Goal: Task Accomplishment & Management: Complete application form

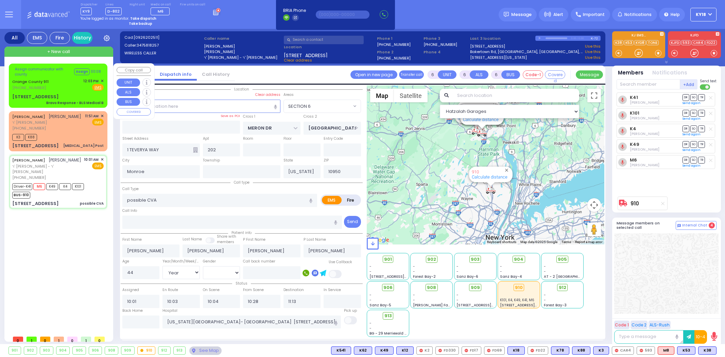
select select "SECTION 6"
select select "Year"
select select "[DEMOGRAPHIC_DATA]"
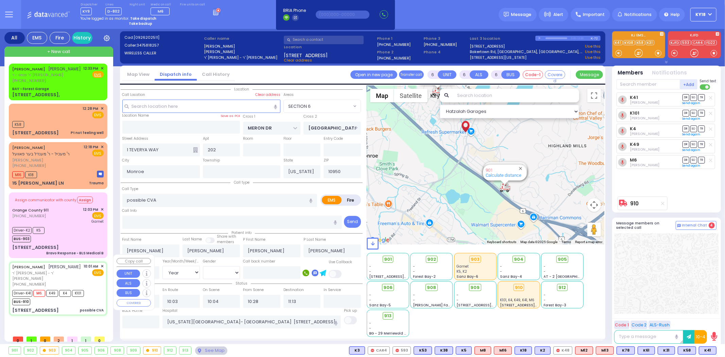
click at [97, 289] on div "Driver-K41 M6 K49 K4 K101 BUS-910" at bounding box center [57, 296] width 91 height 17
select select
radio input "true"
select select "Year"
select select "[DEMOGRAPHIC_DATA]"
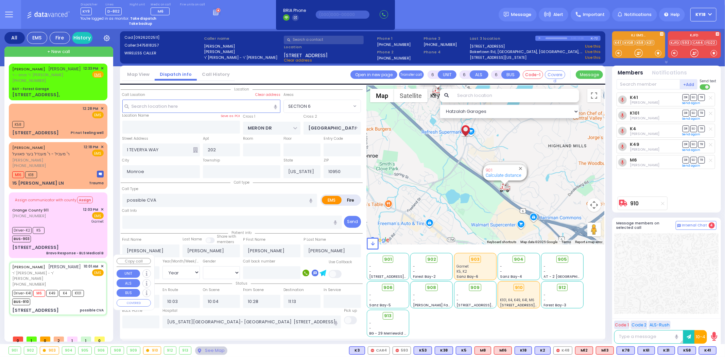
select select "Hatzalah Garages"
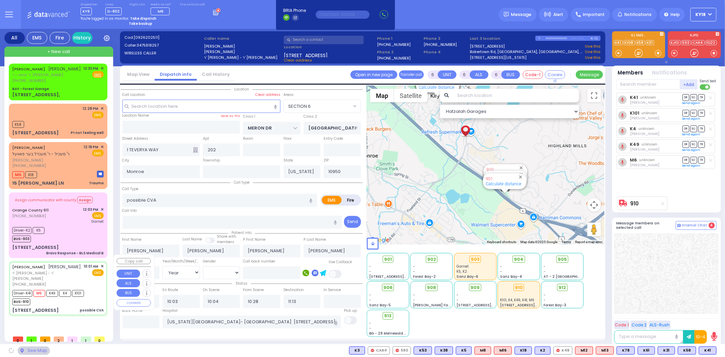
select select "SECTION 6"
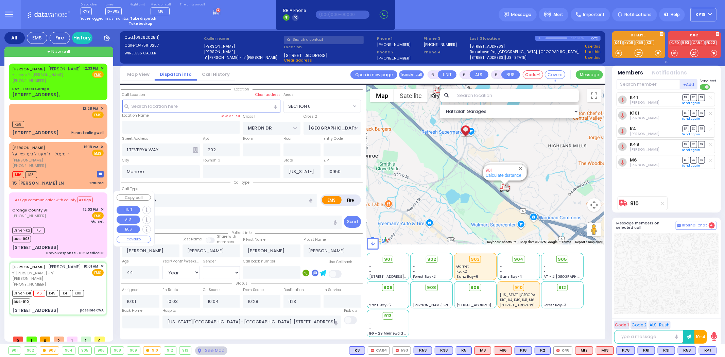
click at [58, 213] on div "Orange County 911 [PHONE_NUMBER] 12:03 PM ✕ EMS Garnet" at bounding box center [57, 216] width 91 height 18
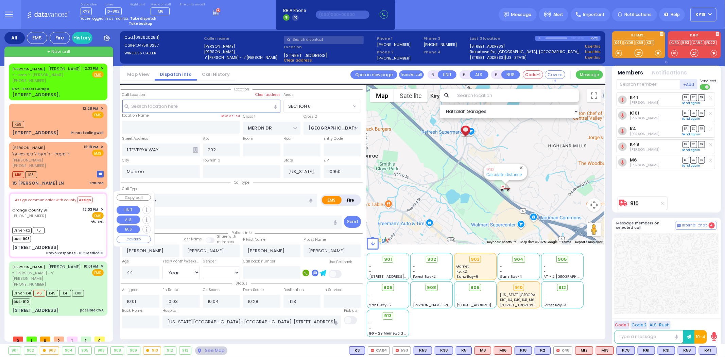
select select
type input "Bravo Response - BLS Medical B"
radio input "true"
type input "Nature: : Bravo Response - BLS Medical B Address: : [STREET_ADDRESS][GEOGRAPHIC…"
type input "[PERSON_NAME]"
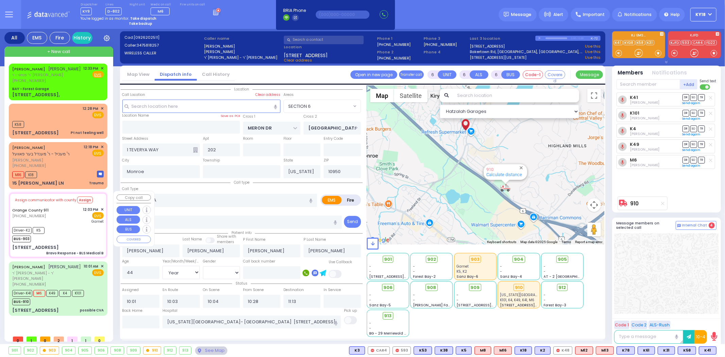
type input "[PERSON_NAME]"
type input "47"
select select "Year"
select select "[DEMOGRAPHIC_DATA]"
type input "12:09"
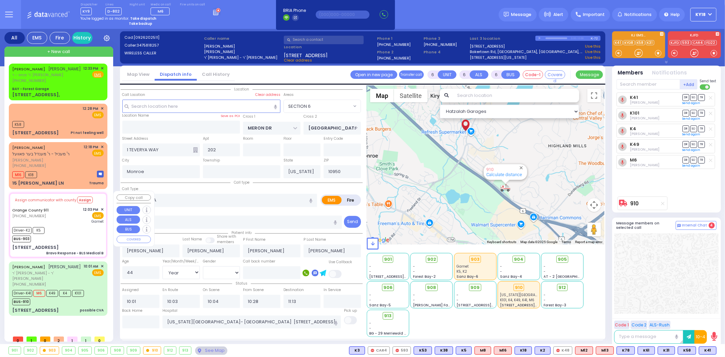
type input "12:09"
type input "12:29"
type input "[GEOGRAPHIC_DATA]"
type input "[STREET_ADDRESS]"
type input "10917"
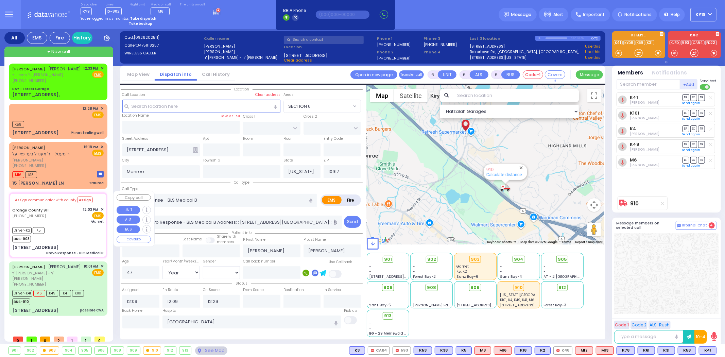
select select "Hatzalah Garages"
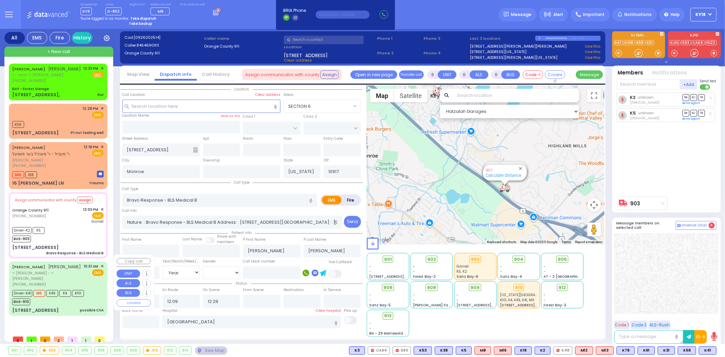
click at [71, 270] on span "ר' [PERSON_NAME] - ר' [PERSON_NAME]" at bounding box center [46, 275] width 69 height 11
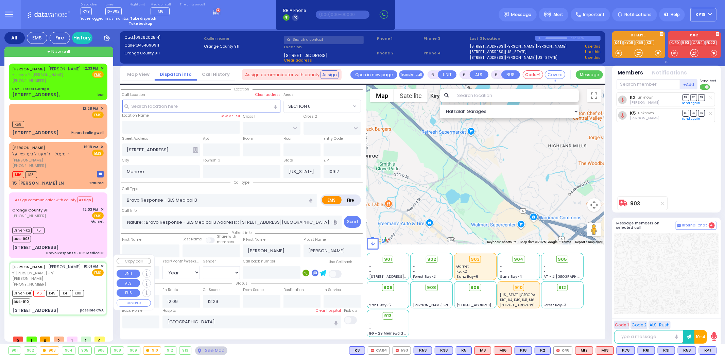
select select
type input "possible CVA"
radio input "true"
type input "[PERSON_NAME]"
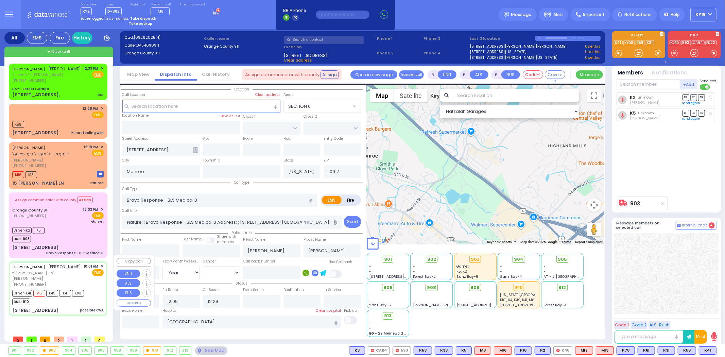
type input "[PERSON_NAME]"
type input "44"
select select "Year"
select select "[DEMOGRAPHIC_DATA]"
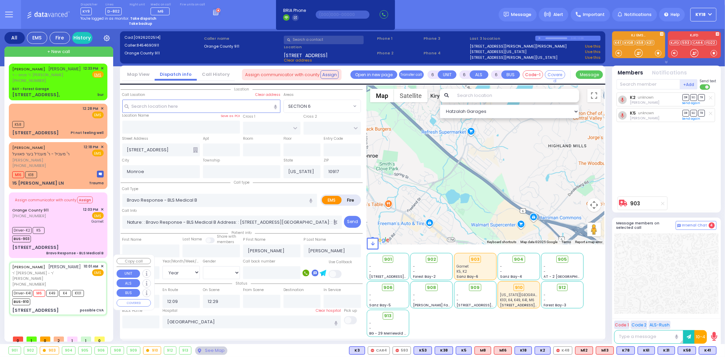
type input "10:01"
type input "10:03"
type input "10:04"
type input "10:28"
type input "11:13"
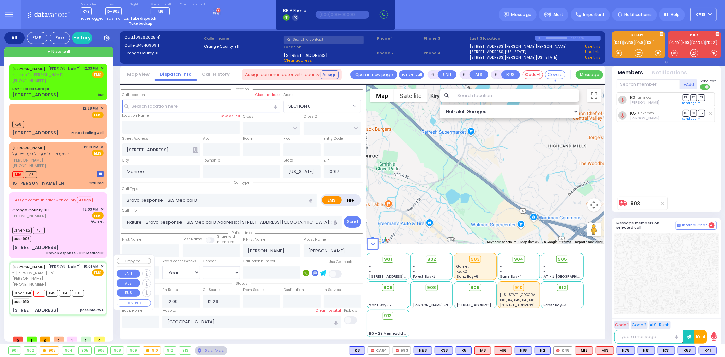
type input "[US_STATE][GEOGRAPHIC_DATA]- [GEOGRAPHIC_DATA] [STREET_ADDRESS][US_STATE]"
select select "Hatzalah Garages"
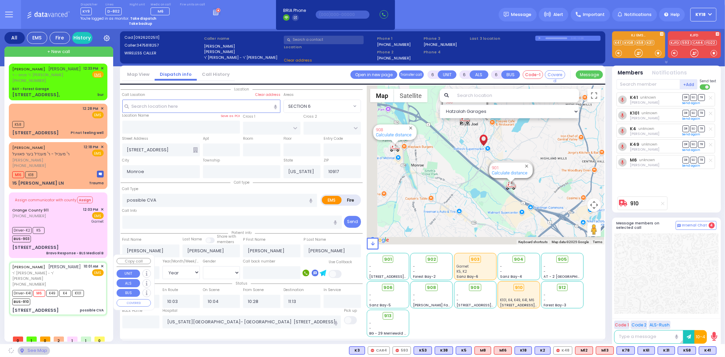
type input "MERON DR"
type input "[GEOGRAPHIC_DATA]"
type input "1 TEVERYA WAY"
type input "202"
type input "10950"
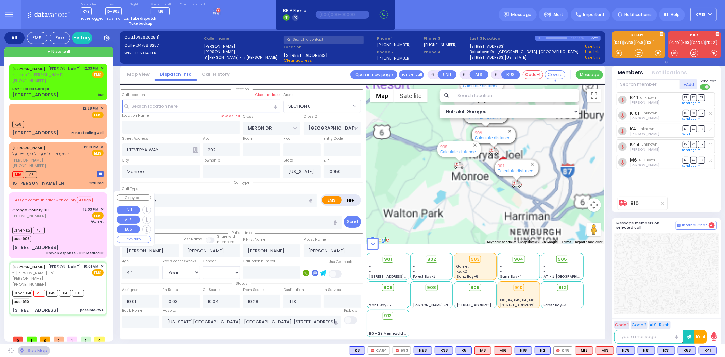
select select "SECTION 6"
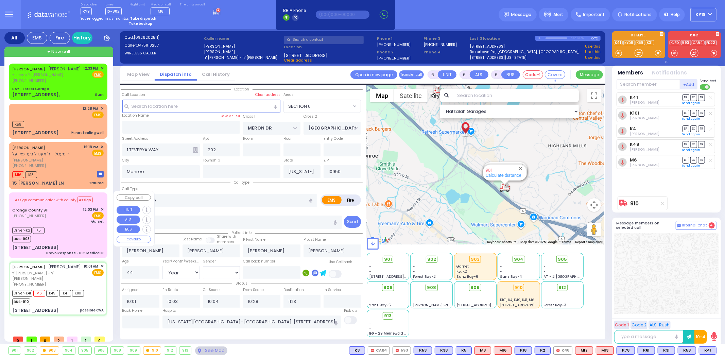
click at [65, 236] on div "Driver-K2 K5 BUS-903" at bounding box center [57, 233] width 91 height 17
select select
type input "Bravo Response - BLS Medical B"
radio input "true"
type input "Nature: : Bravo Response - BLS Medical B Address: : [STREET_ADDRESS][GEOGRAPHIC…"
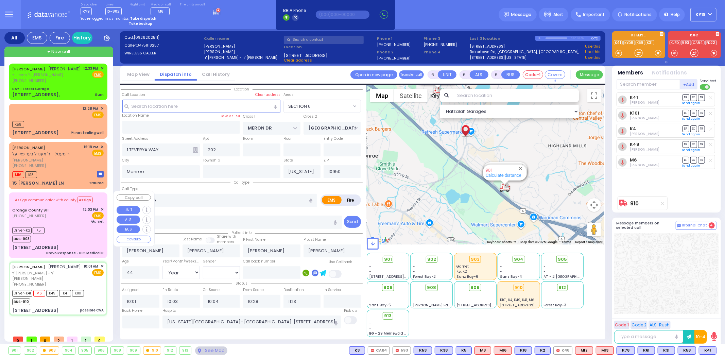
type input "[PERSON_NAME]"
type input "47"
select select "Year"
select select "[DEMOGRAPHIC_DATA]"
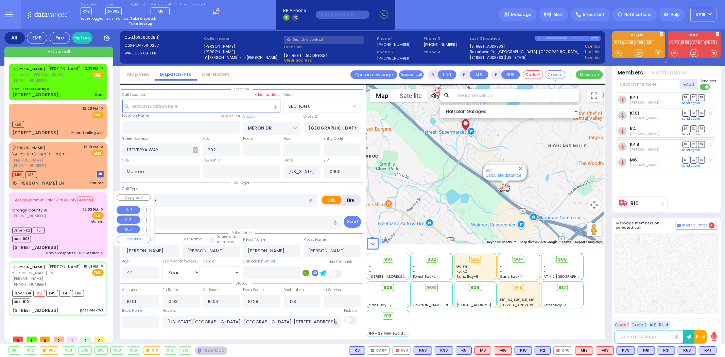
type input "12:09"
type input "12:29"
type input "[GEOGRAPHIC_DATA]"
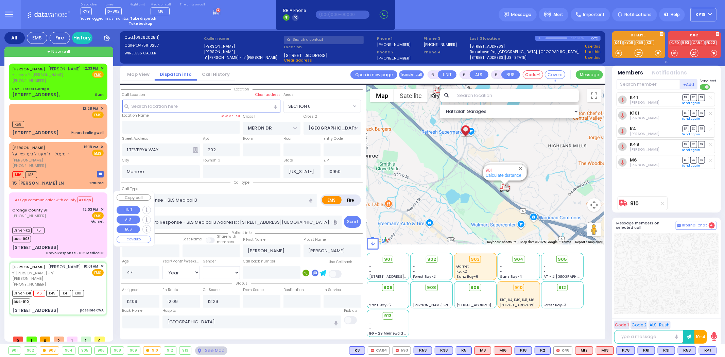
select select "Hatzalah Garages"
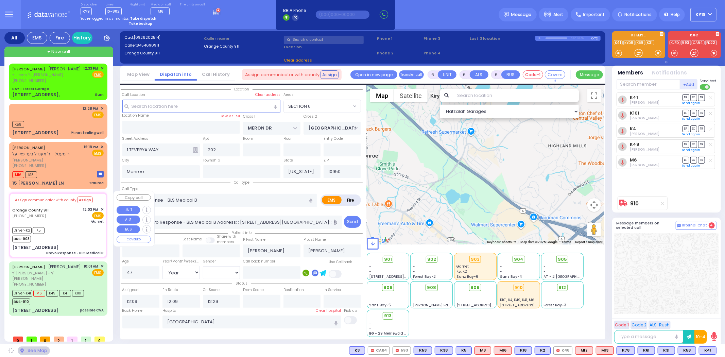
type input "[STREET_ADDRESS]"
type input "10917"
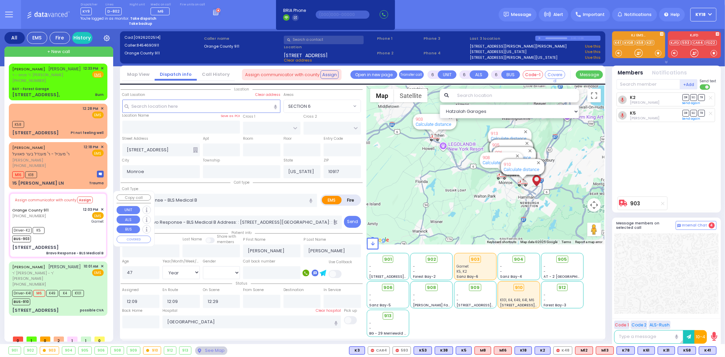
select select
radio input "true"
select select "Year"
select select "[DEMOGRAPHIC_DATA]"
type input "12:33"
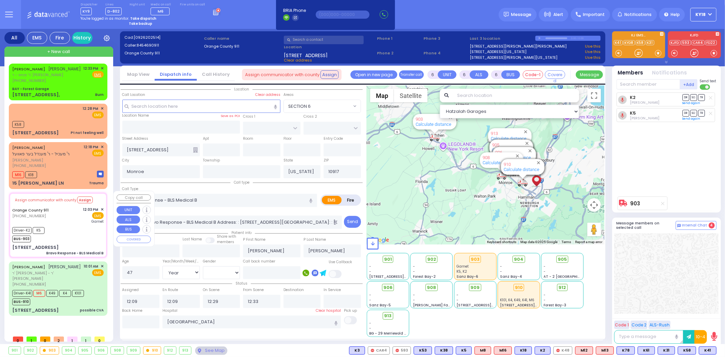
select select "Hatzalah Garages"
select select
radio input "true"
select select "Year"
select select "[DEMOGRAPHIC_DATA]"
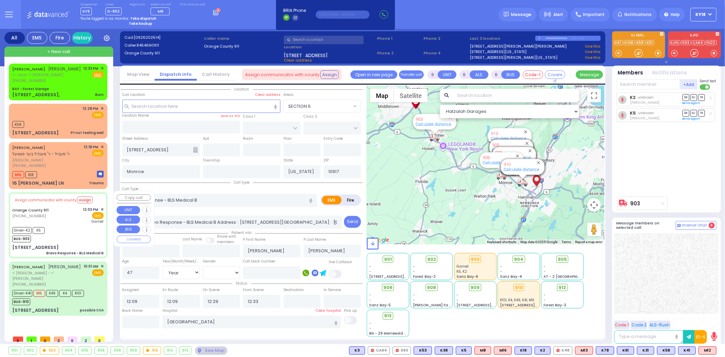
select select "Hatzalah Garages"
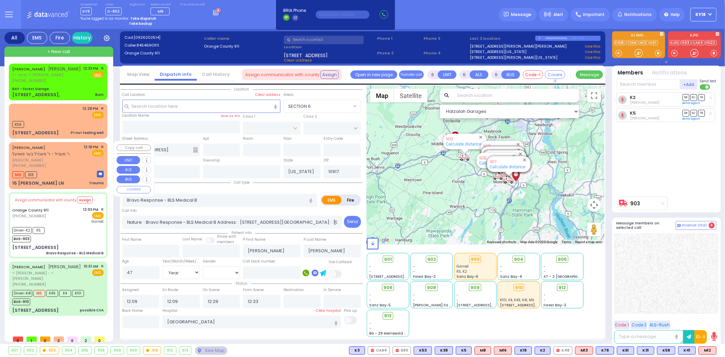
click at [60, 180] on div "15 [PERSON_NAME] LN Trauma" at bounding box center [57, 183] width 91 height 7
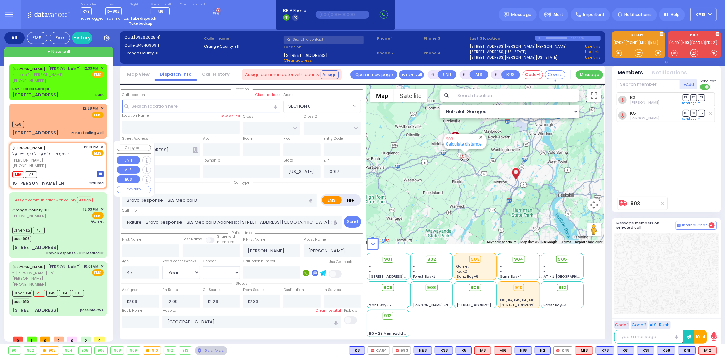
type input "2"
type input "0"
select select
type input "Trauma"
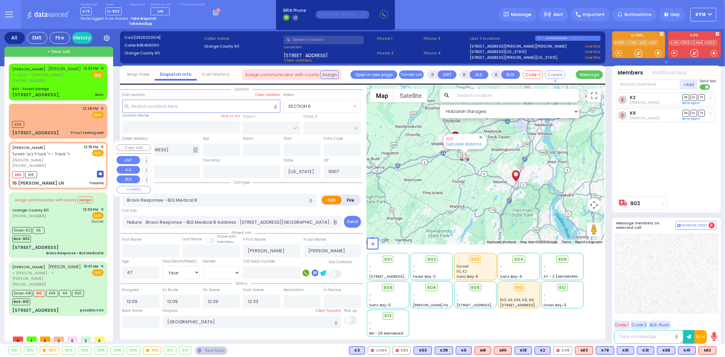
radio input "true"
type input "ZALMEN LEIB"
type input "FREUND"
type input "3"
select select "Year"
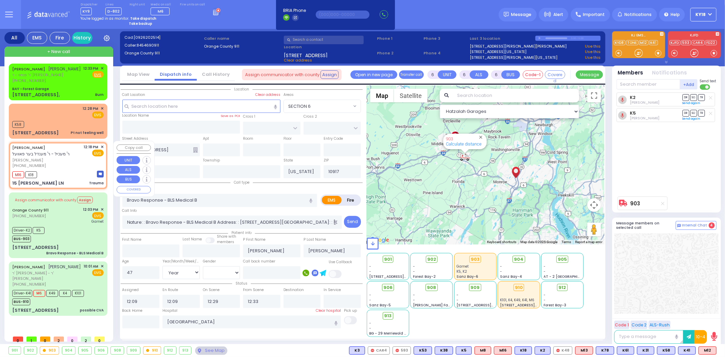
select select "[DEMOGRAPHIC_DATA]"
type input "12:18"
type input "12:21"
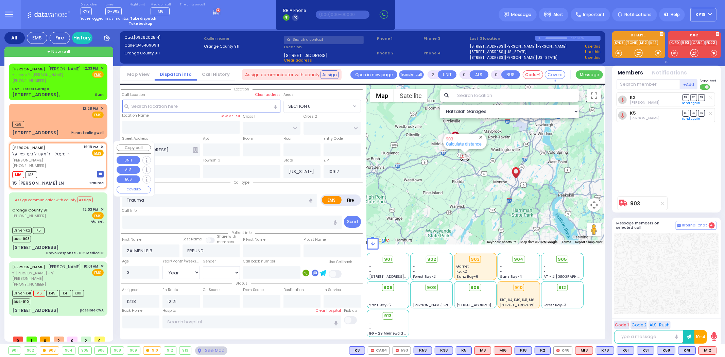
select select "Hatzalah Garages"
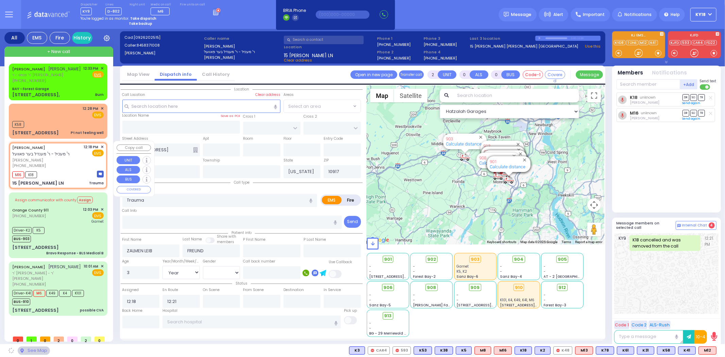
type input "VAN ARSDALE RD"
type input "GILBERT ST"
type input "15 [PERSON_NAME] LN"
type input "10950"
select select "[PERSON_NAME][GEOGRAPHIC_DATA]"
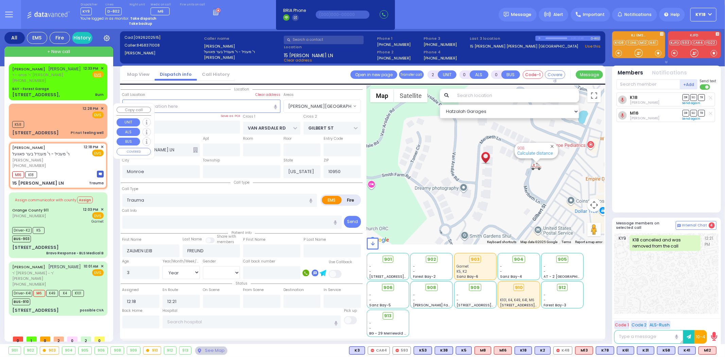
click at [66, 132] on div "[STREET_ADDRESS] Pt not feeling well" at bounding box center [57, 133] width 91 height 7
type input "1"
select select
type input "Pt not feeling well"
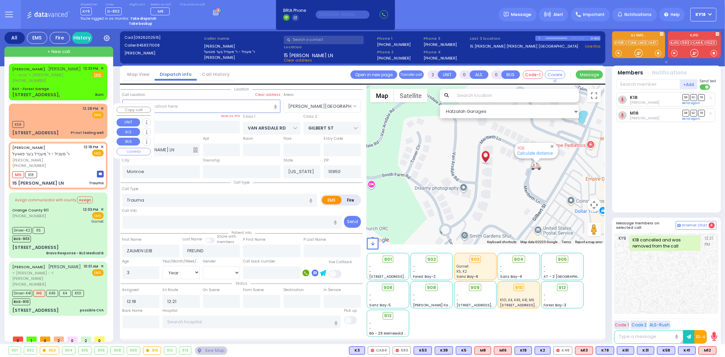
radio input "true"
select select
type input "12:28"
type input "12:29"
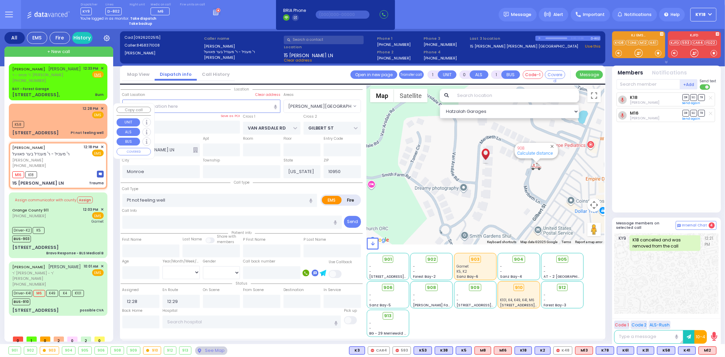
select select "Hatzalah Garages"
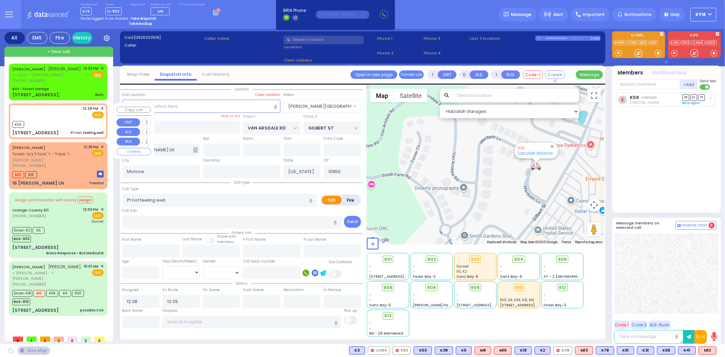
type input "[PERSON_NAME] RD"
type input "TANAGER RD"
type input "[STREET_ADDRESS]"
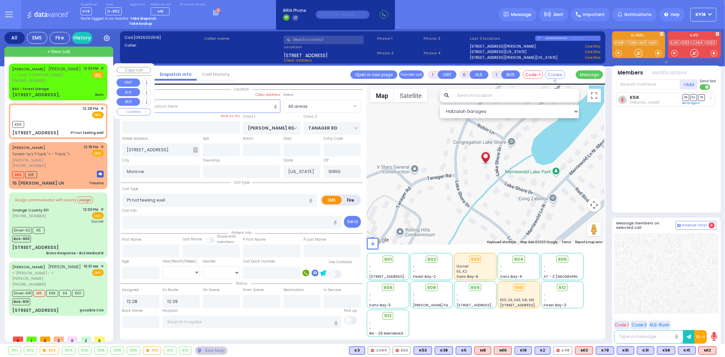
click at [74, 89] on div "BAY - Forest Garage" at bounding box center [57, 88] width 91 height 5
type input "3"
type input "0"
select select
type input "Burn"
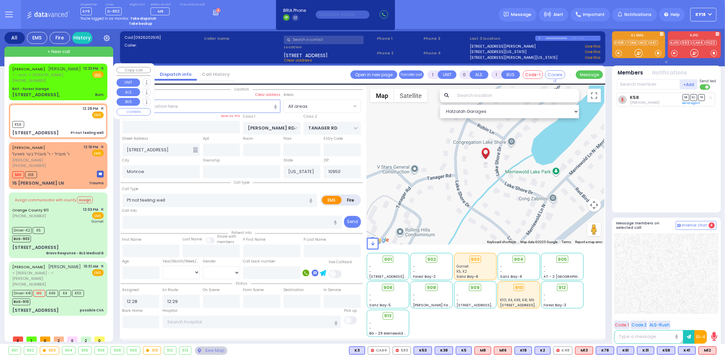
radio input "true"
type input "[PERSON_NAME]"
type input "BRACH"
select select
type input "12:33"
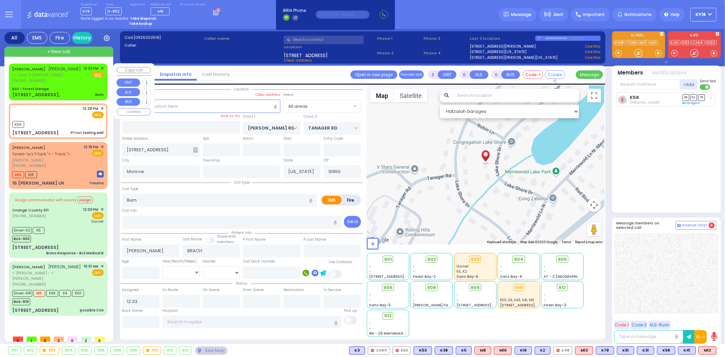
type input "BAY - Forest Garage"
type input "SANZ COURT"
type input "[PERSON_NAME] COURT"
type input "[STREET_ADDRESS],"
select select "Hatzalah Garages"
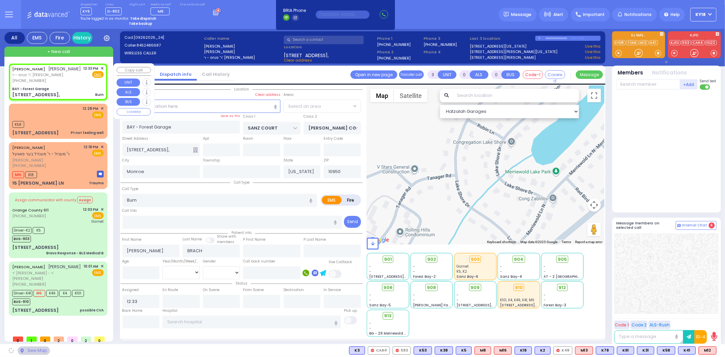
select select "SECTION 2"
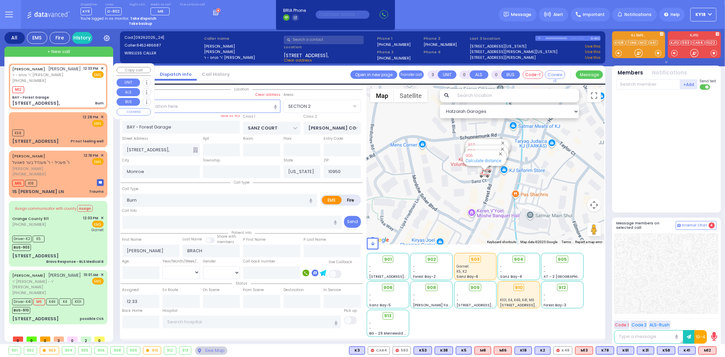
select select
radio input "true"
select select
type input "12:34"
select select "Hatzalah Garages"
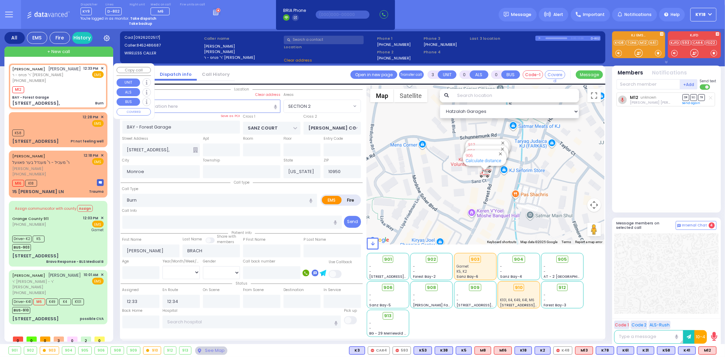
select select "SECTION 2"
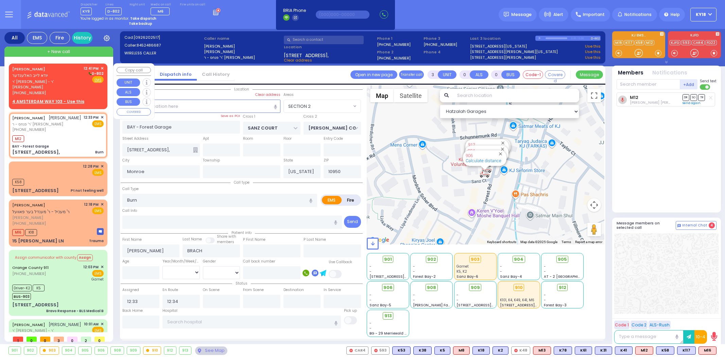
select select "SECTION 2"
select select
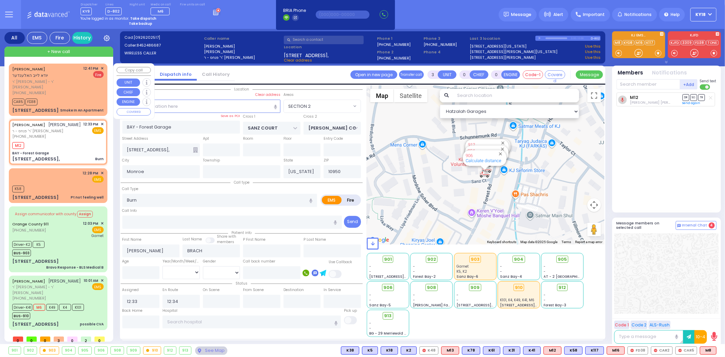
click at [72, 97] on div "CAR5 FD38" at bounding box center [57, 101] width 91 height 9
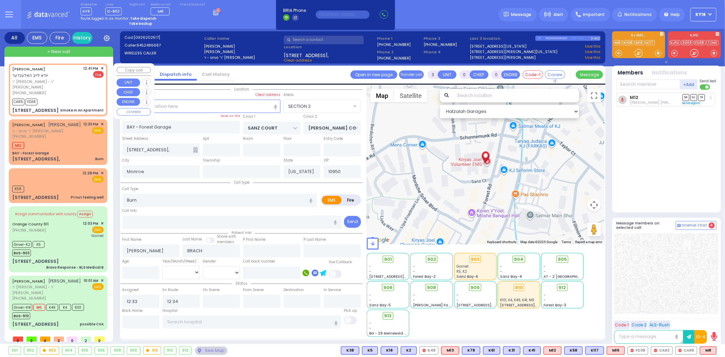
type input "2"
type input "1"
select select
type input "Smoke In An Apartment"
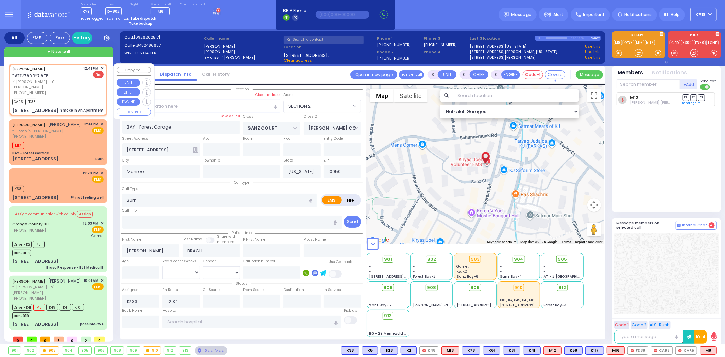
radio input "false"
radio input "true"
type input "YIDA LEIB"
type input "HOLLANDER"
select select
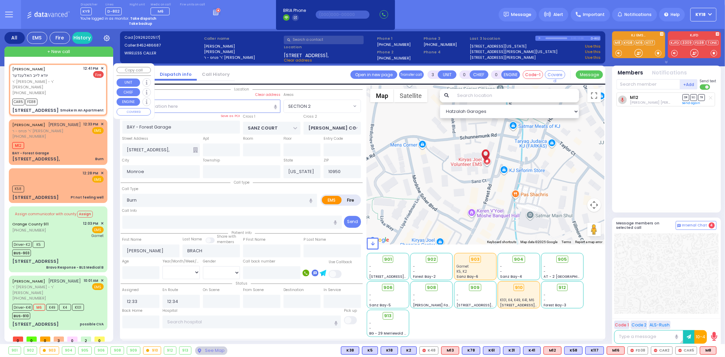
type input "12:41"
type input "12:43"
type input "ACRES RD"
type input "DINEV RD"
type input "4 AMSTERDAM WAY"
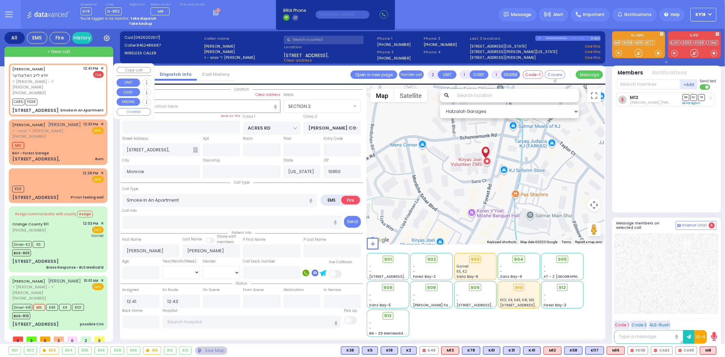
type input "103"
select select "Hatzalah Garages"
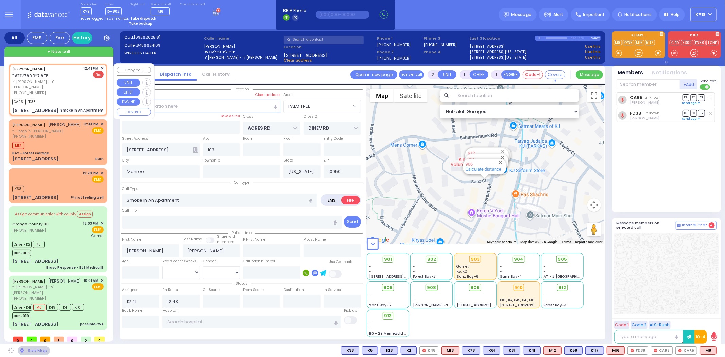
select select "PALM TREE"
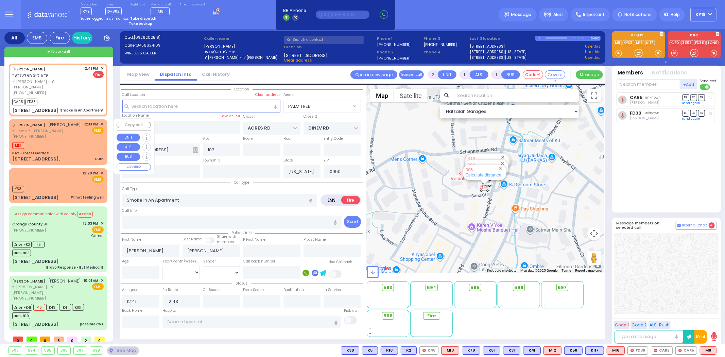
click at [71, 131] on div "JOEL BRACH יואל בראך ר' פנחס - ר' משה יעקב גליק (845) 248-6687 12:33 PM ✕ EMS" at bounding box center [57, 130] width 91 height 18
type input "3"
type input "0"
select select
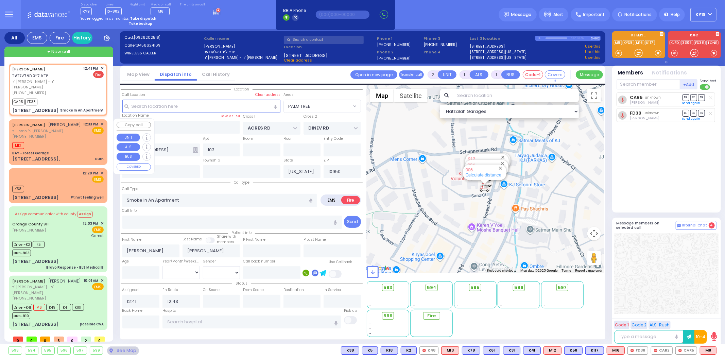
type input "Burn"
radio input "true"
type input "[PERSON_NAME]"
type input "BRACH"
select select
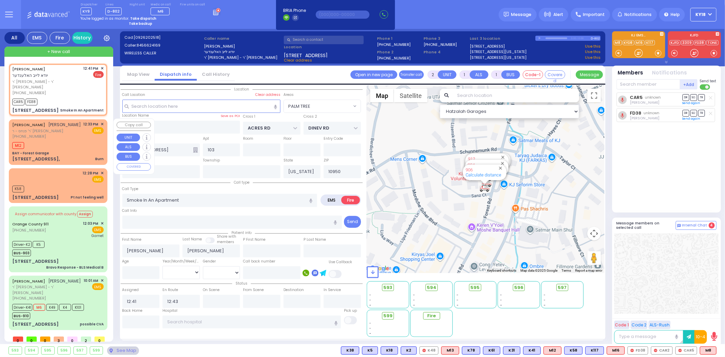
type input "12:33"
type input "12:34"
select select "Hatzalah Garages"
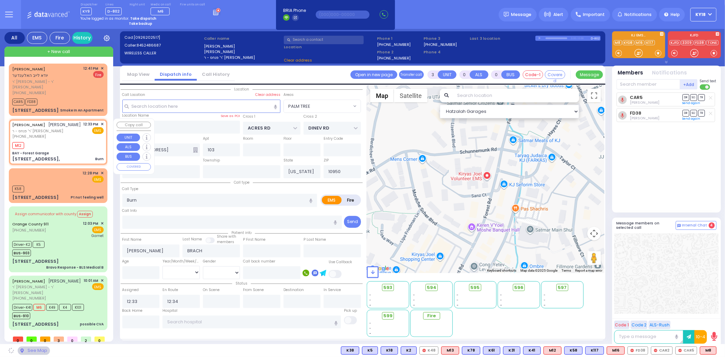
type input "BAY - Forest Garage"
type input "SANZ COURT"
type input "[PERSON_NAME] COURT"
type input "[STREET_ADDRESS],"
select select "SECTION 2"
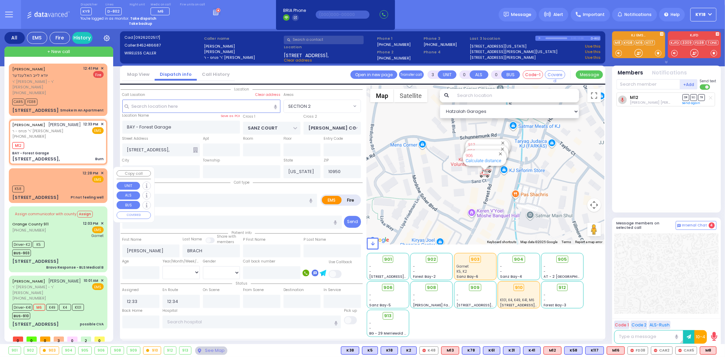
click at [75, 172] on div "12:28 PM ✕ EMS" at bounding box center [57, 176] width 91 height 13
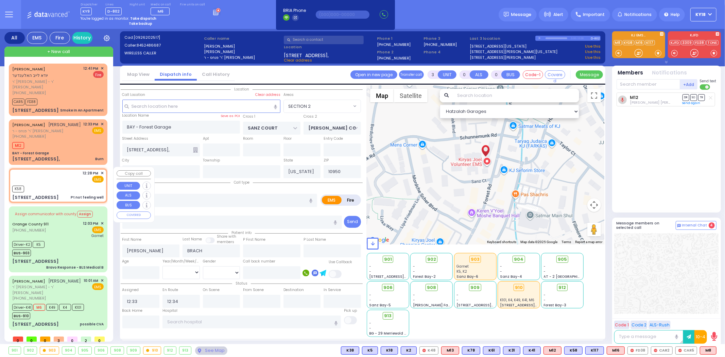
type input "1"
select select
type input "Pt not feeling well"
radio input "true"
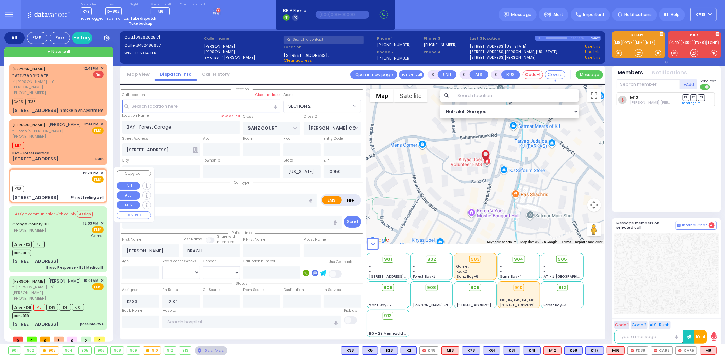
select select
type input "12:28"
type input "12:29"
select select "Hatzalah Garages"
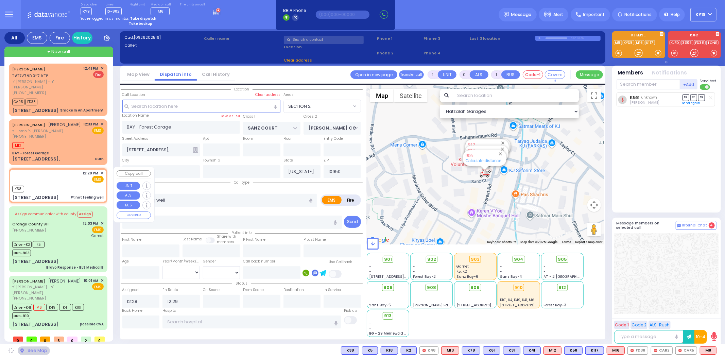
type input "[PERSON_NAME] RD"
type input "TANAGER RD"
type input "[STREET_ADDRESS]"
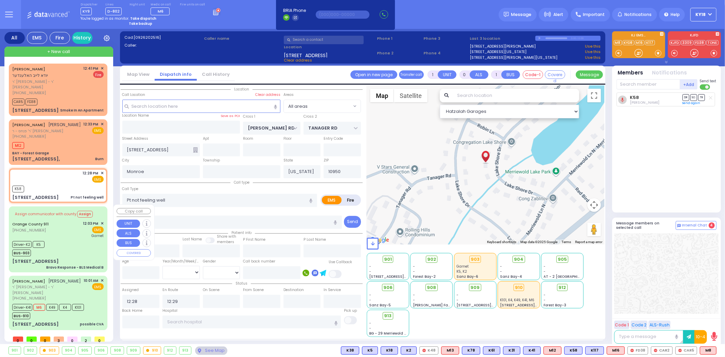
click at [67, 228] on div "Orange County 911 [PHONE_NUMBER] 12:03 PM ✕ EMS Garnet" at bounding box center [57, 230] width 91 height 18
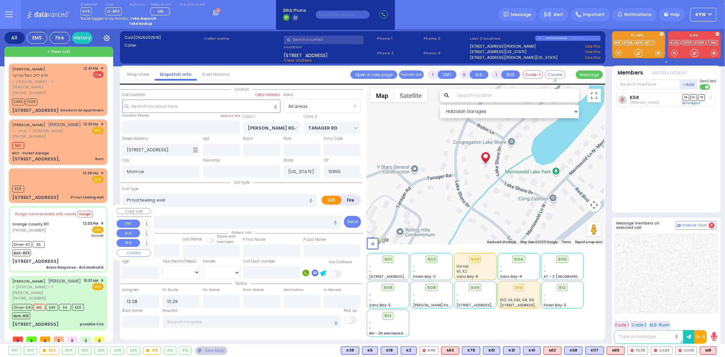
type input "6"
select select
type input "Bravo Response - BLS Medical B"
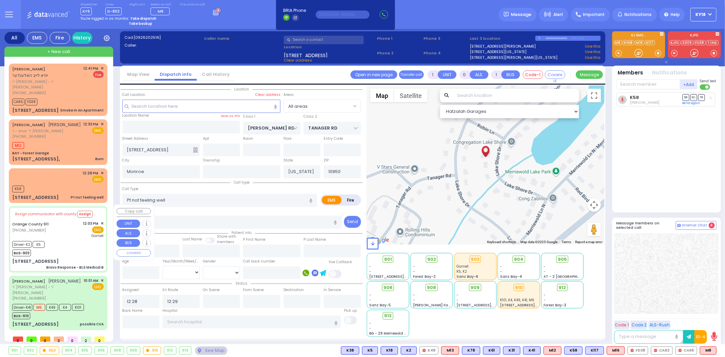
radio input "true"
type input "Nature: : Bravo Response - BLS Medical B Address: : [STREET_ADDRESS][GEOGRAPHIC…"
type input "[PERSON_NAME]"
type input "47"
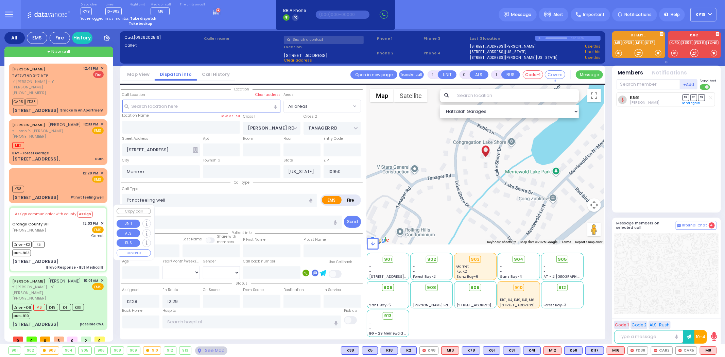
select select "Year"
select select "[DEMOGRAPHIC_DATA]"
type input "12:09"
type input "12:29"
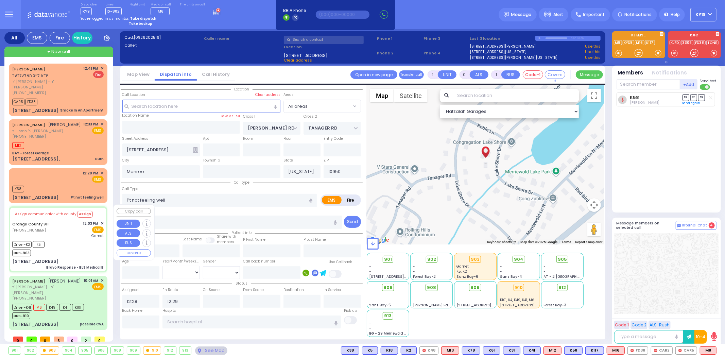
type input "12:33"
type input "12:41"
type input "[GEOGRAPHIC_DATA]"
select select "Hatzalah Garages"
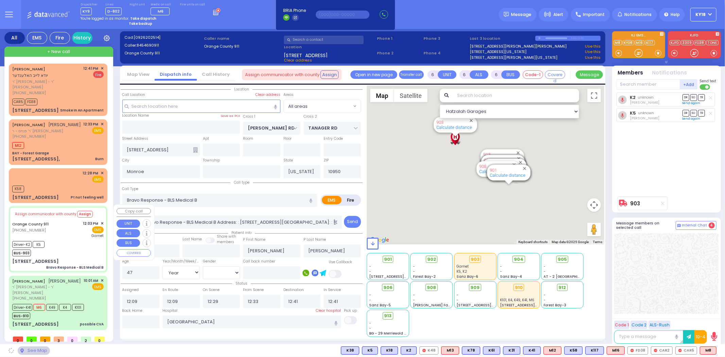
type input "[STREET_ADDRESS]"
type input "10917"
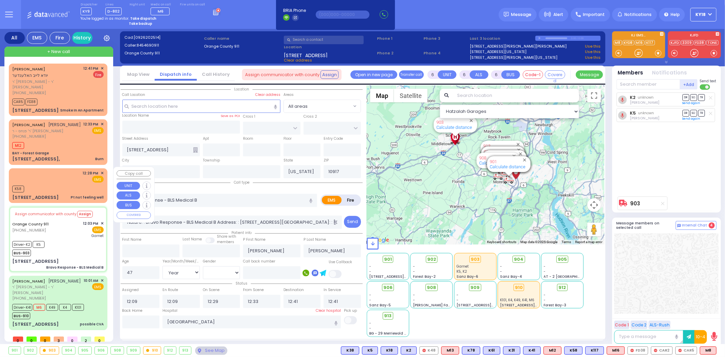
click at [65, 198] on div "[STREET_ADDRESS] Pt not feeling well" at bounding box center [57, 197] width 91 height 7
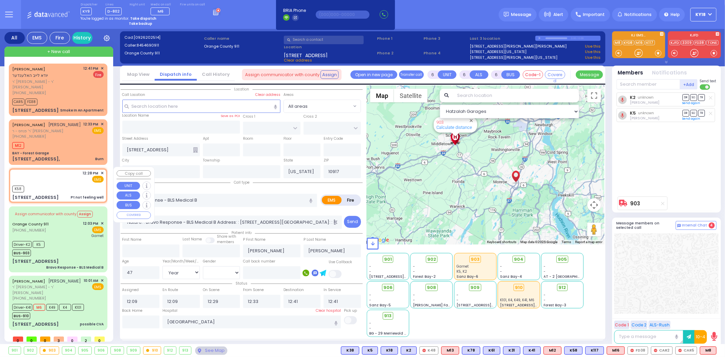
type input "1"
type input "0"
type input "1"
select select
type input "Pt not feeling well"
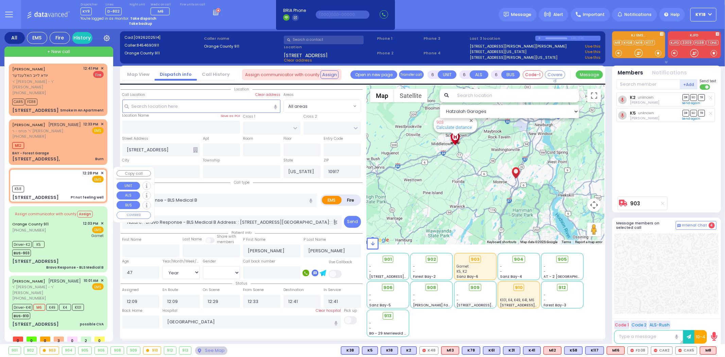
radio input "true"
select select
type input "12:28"
type input "12:29"
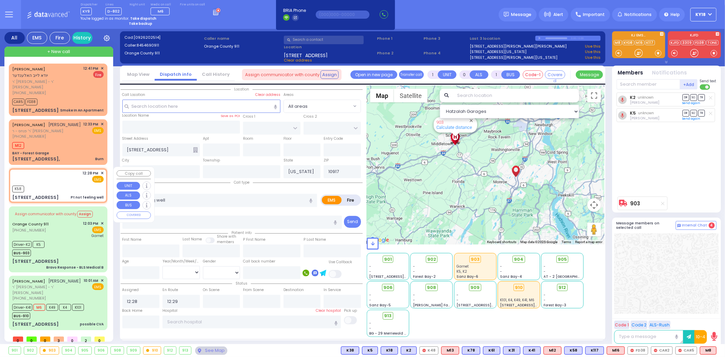
type input "[PERSON_NAME] RD"
type input "TANAGER RD"
type input "[STREET_ADDRESS]"
type input "10950"
select select "Hatzalah Garages"
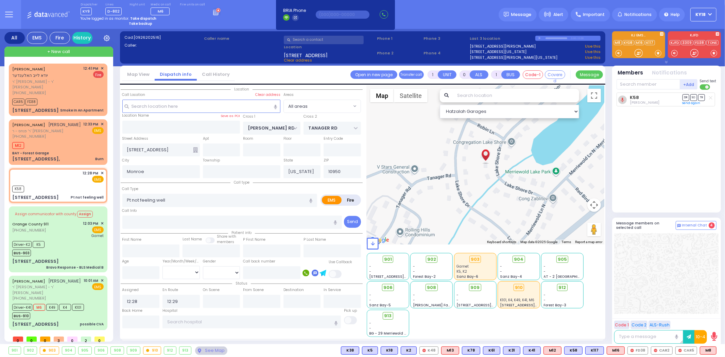
click at [195, 148] on icon at bounding box center [195, 149] width 5 height 5
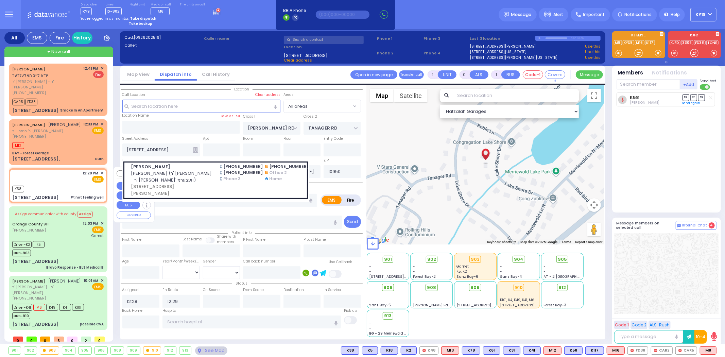
click at [87, 184] on div "K58" at bounding box center [57, 188] width 91 height 9
select select
radio input "true"
select select
select select "Hatzalah Garages"
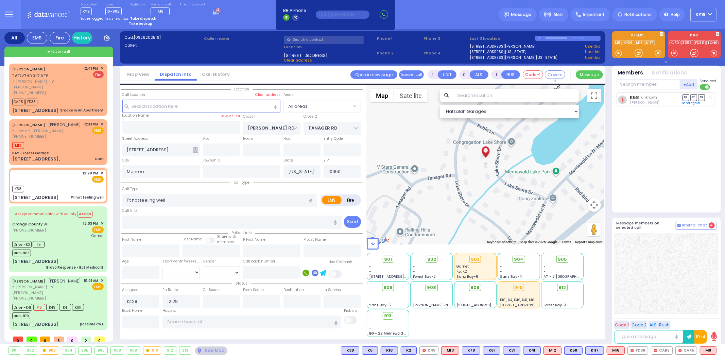
click at [196, 149] on icon at bounding box center [195, 149] width 5 height 5
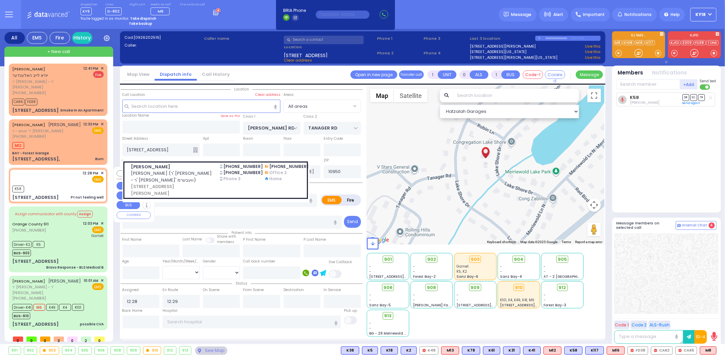
click at [91, 184] on div "K58" at bounding box center [57, 188] width 91 height 9
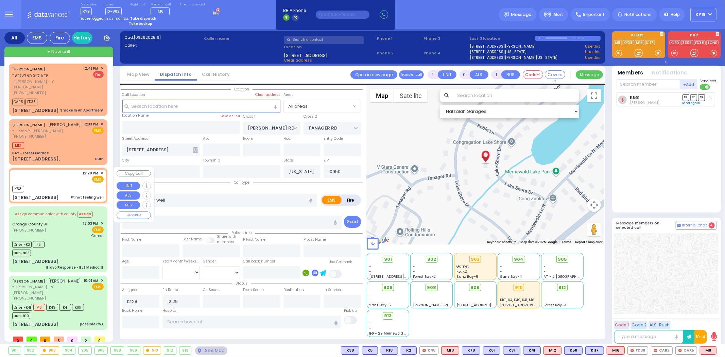
select select
radio input "true"
select select
select select "Hatzalah Garages"
